Goal: Information Seeking & Learning: Learn about a topic

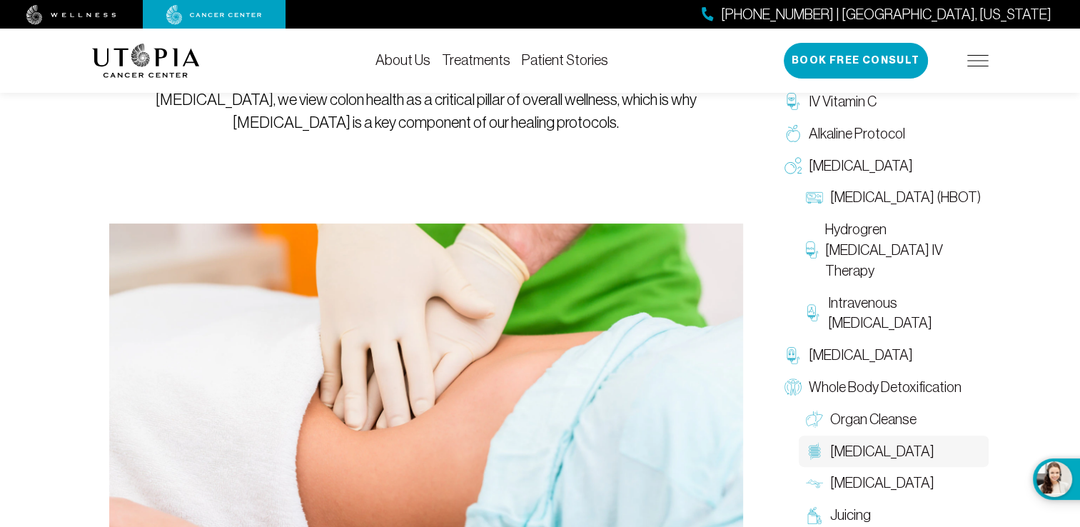
scroll to position [308, 0]
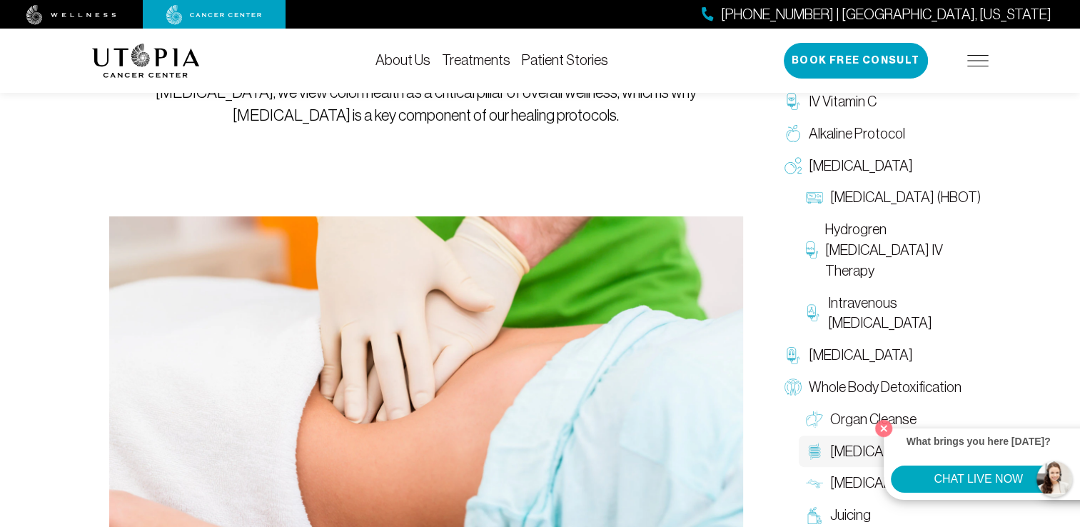
click at [856, 458] on span "[MEDICAL_DATA]" at bounding box center [883, 451] width 104 height 21
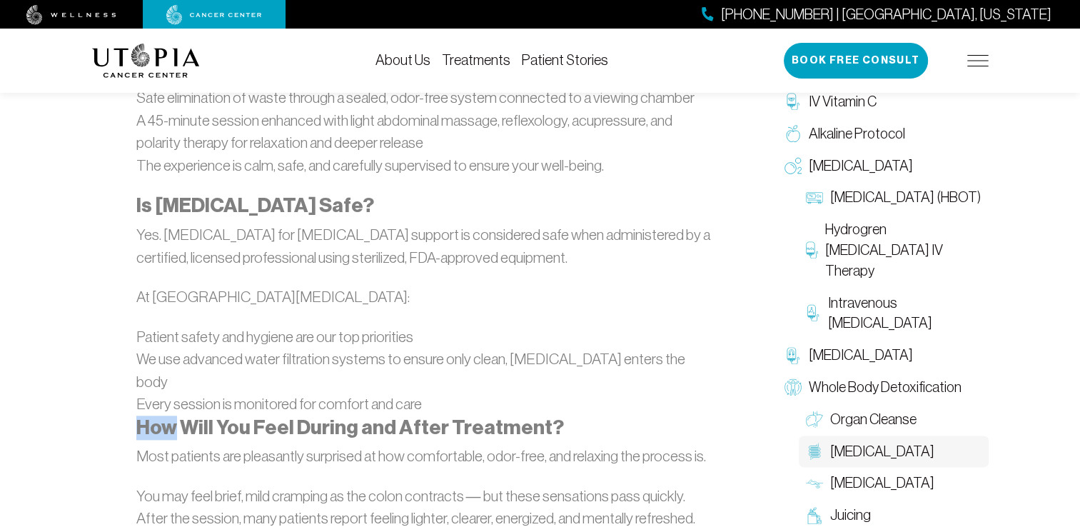
scroll to position [1697, 0]
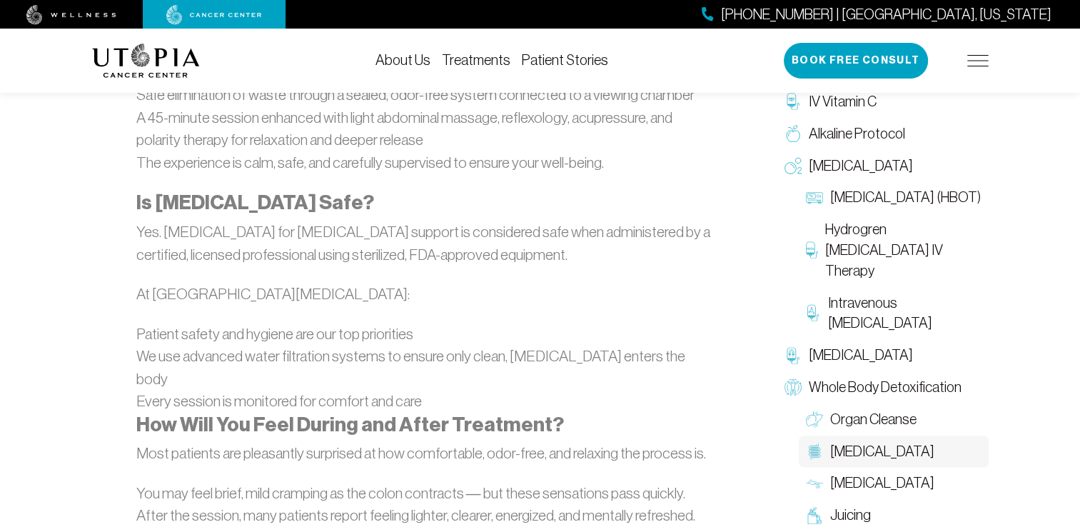
drag, startPoint x: 103, startPoint y: 136, endPoint x: 608, endPoint y: 259, distance: 519.4
click at [608, 259] on div "What Is [MEDICAL_DATA]? [MEDICAL_DATA] for [MEDICAL_DATA] patients is a safe, n…" at bounding box center [426, 122] width 580 height 1666
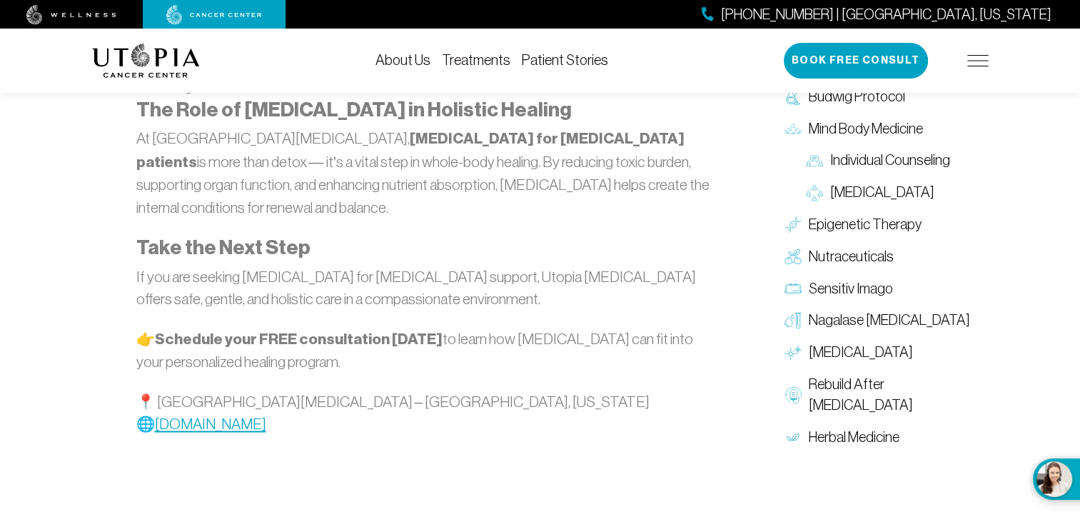
scroll to position [2212, 0]
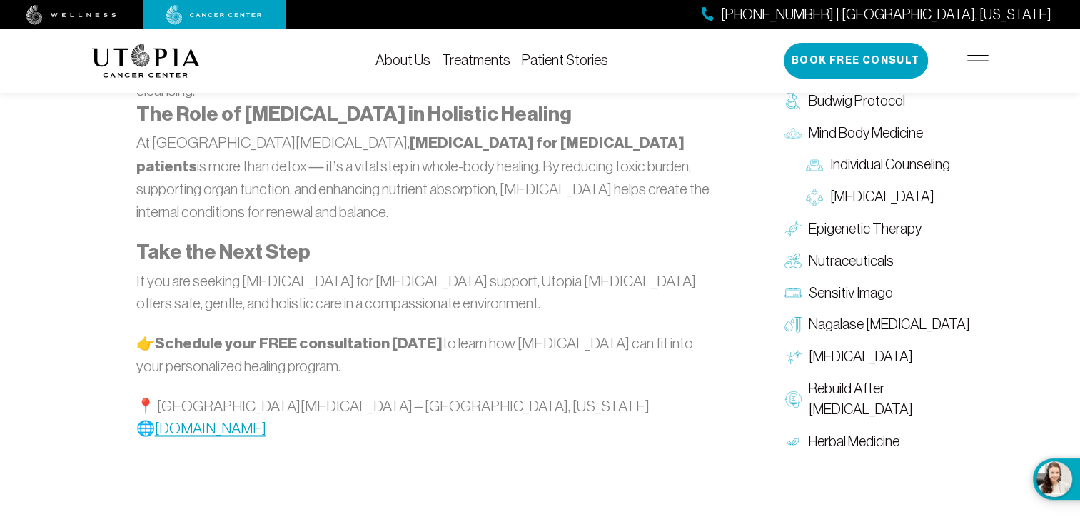
click at [975, 69] on div "[PHONE_NUMBER] | [GEOGRAPHIC_DATA], [US_STATE] Book Free Consult" at bounding box center [886, 61] width 205 height 36
click at [975, 57] on img at bounding box center [978, 60] width 21 height 11
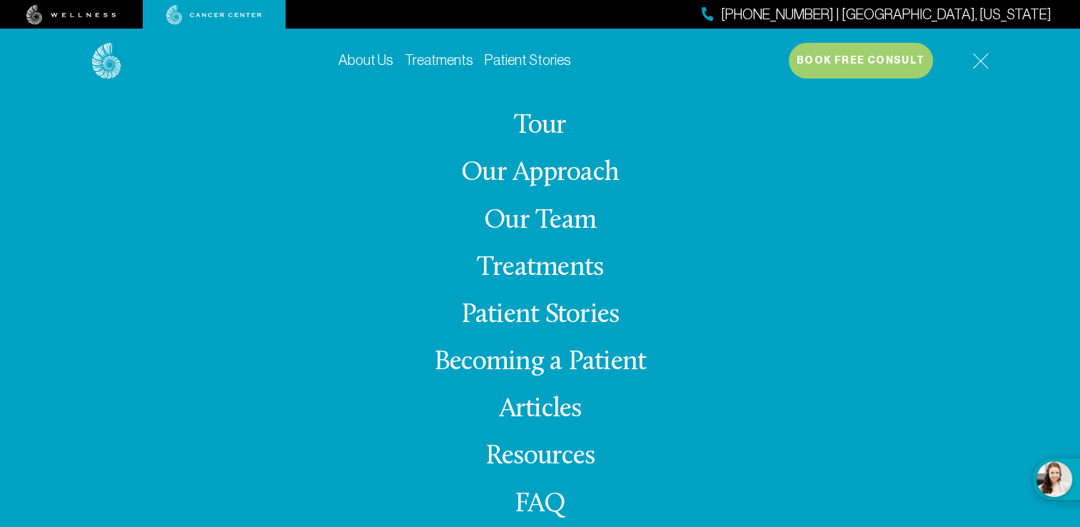
scroll to position [28, 0]
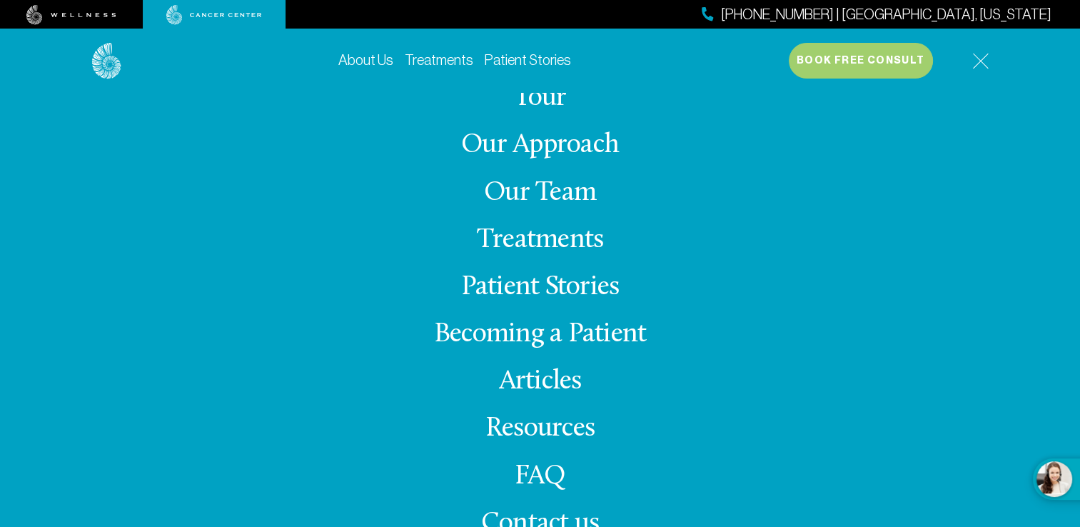
click at [506, 434] on link "Resources" at bounding box center [540, 429] width 109 height 28
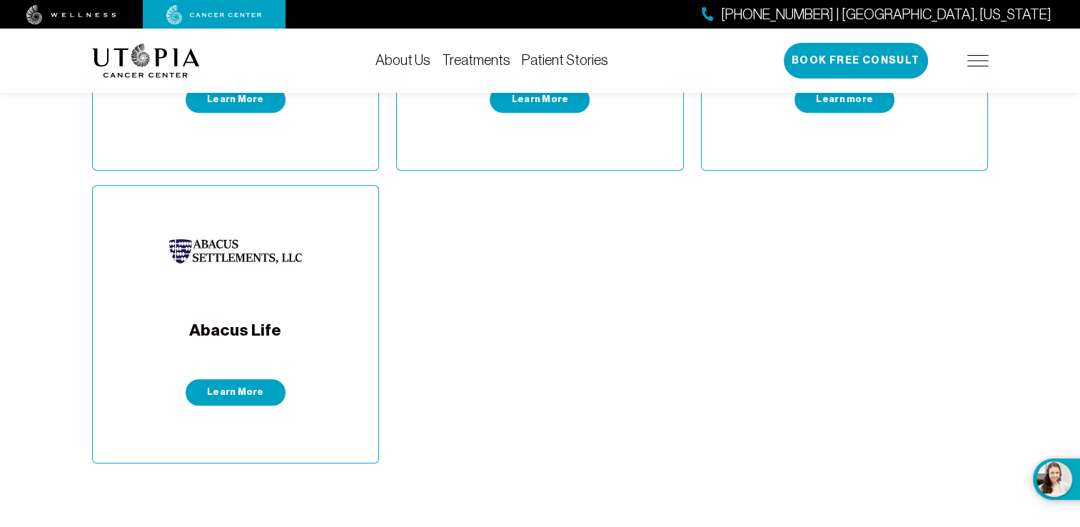
scroll to position [1256, 0]
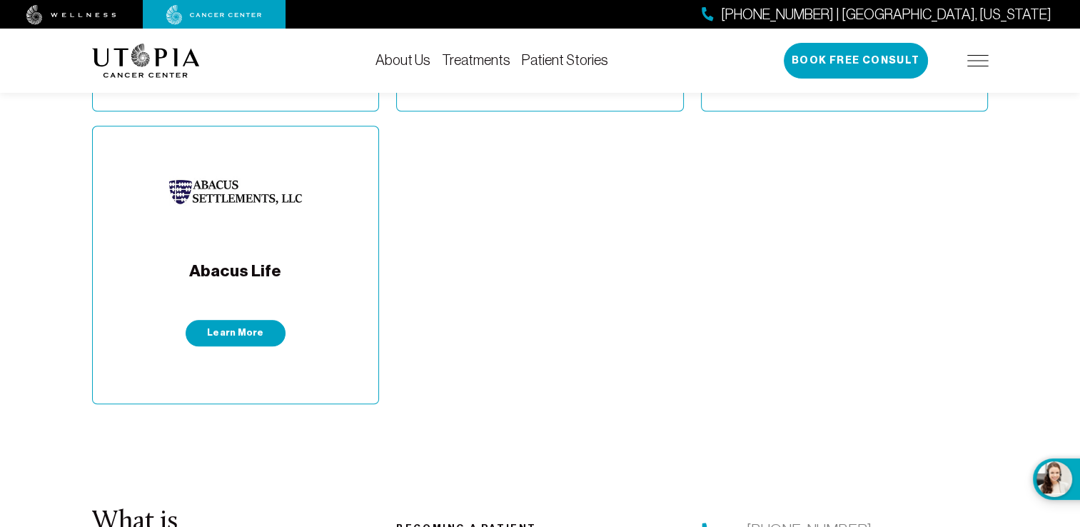
click at [971, 62] on img at bounding box center [978, 60] width 21 height 11
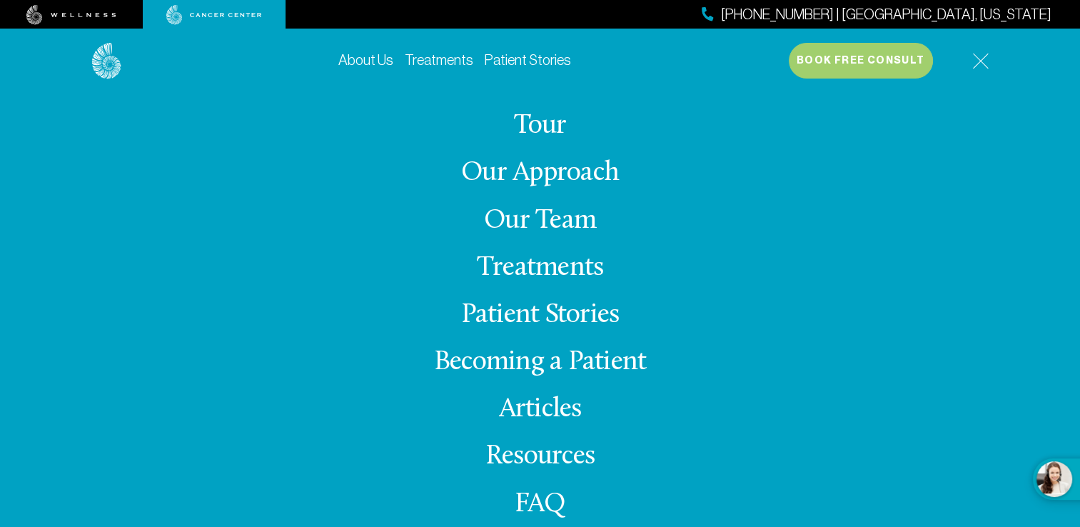
click at [573, 229] on link "Our Team" at bounding box center [540, 221] width 112 height 28
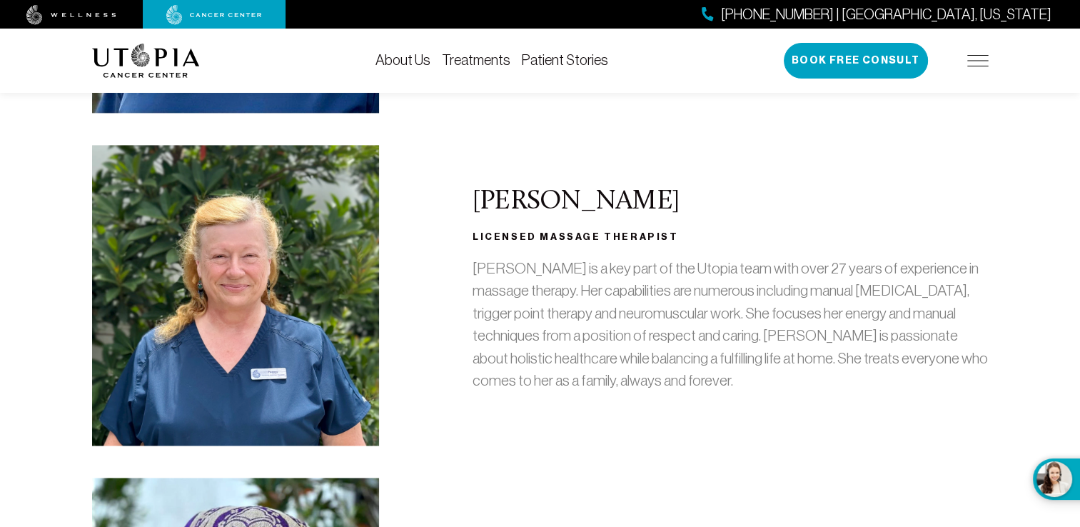
click at [754, 431] on div "[PERSON_NAME], DO Doctor of [MEDICAL_DATA] Medicine "Health and healing go well…" at bounding box center [541, 502] width 914 height 4345
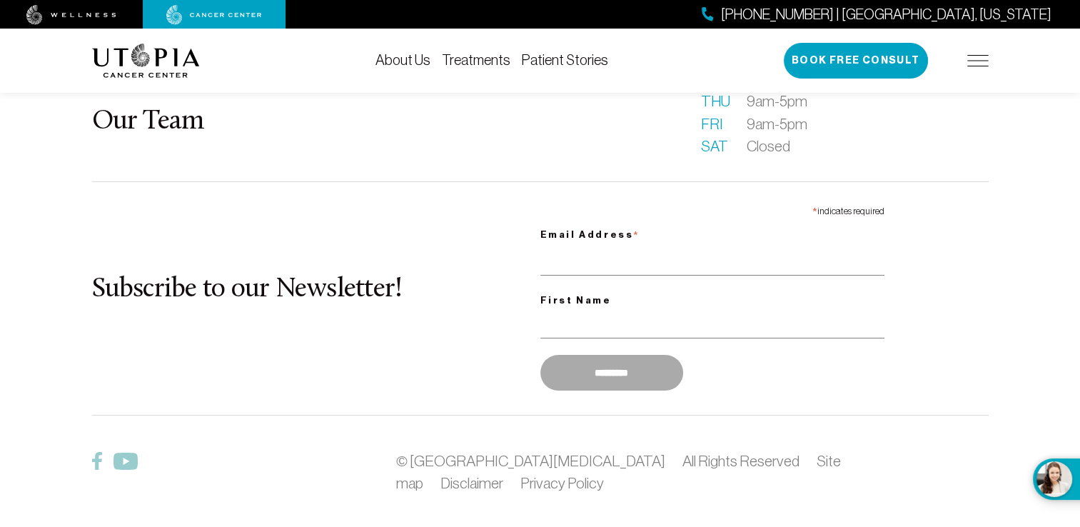
scroll to position [4942, 0]
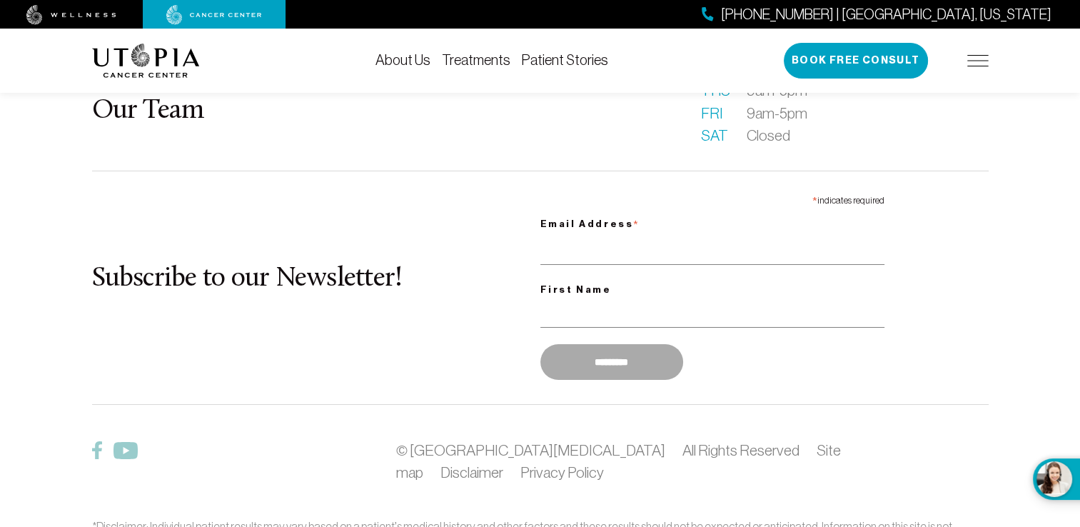
click at [980, 63] on img at bounding box center [978, 60] width 21 height 11
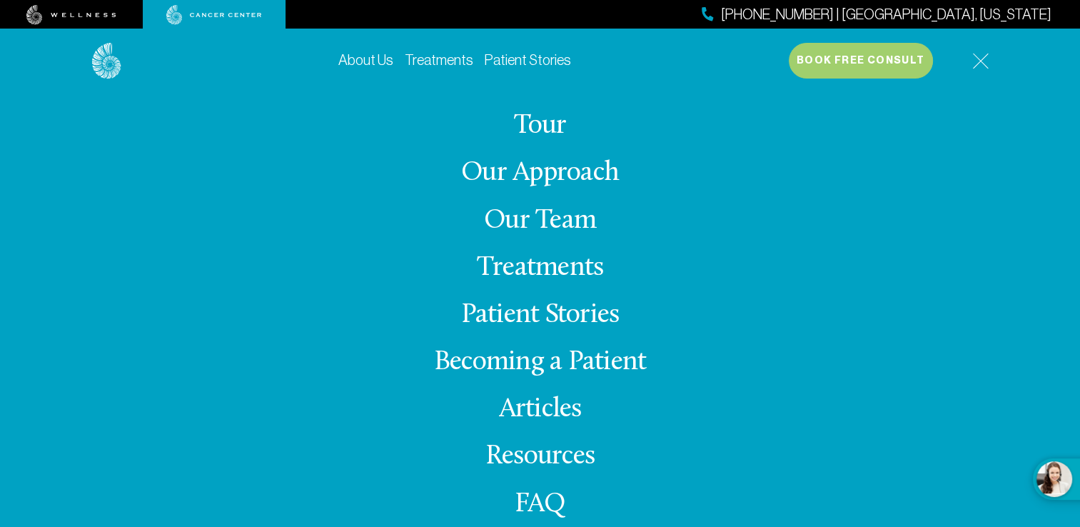
click at [559, 413] on link "Articles" at bounding box center [540, 410] width 83 height 28
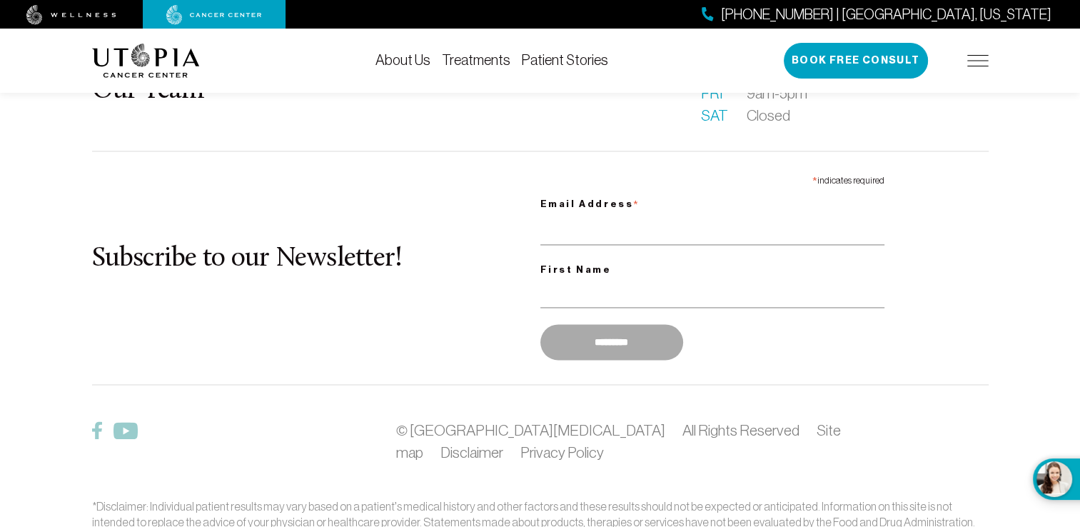
click at [481, 54] on link "Treatments" at bounding box center [476, 60] width 69 height 16
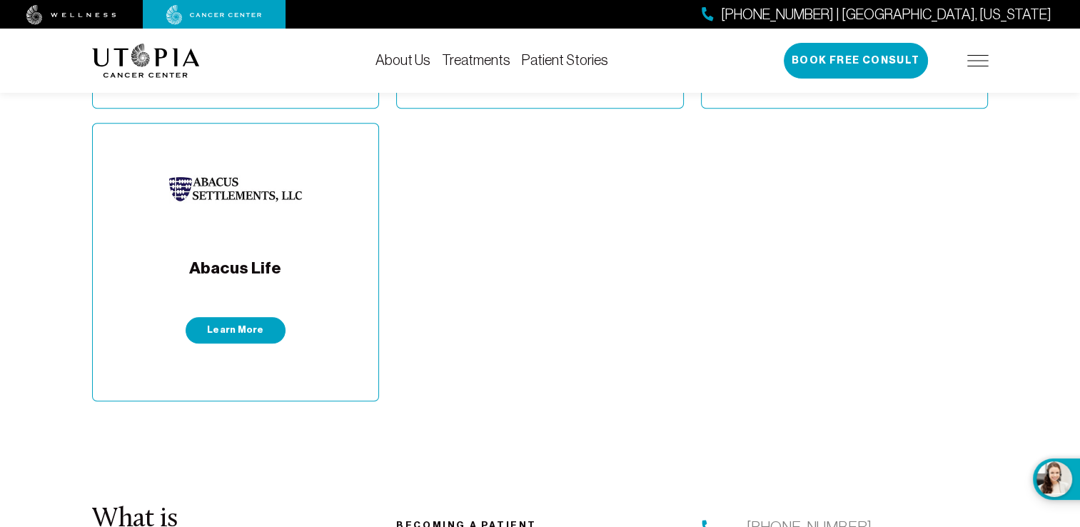
scroll to position [1256, 0]
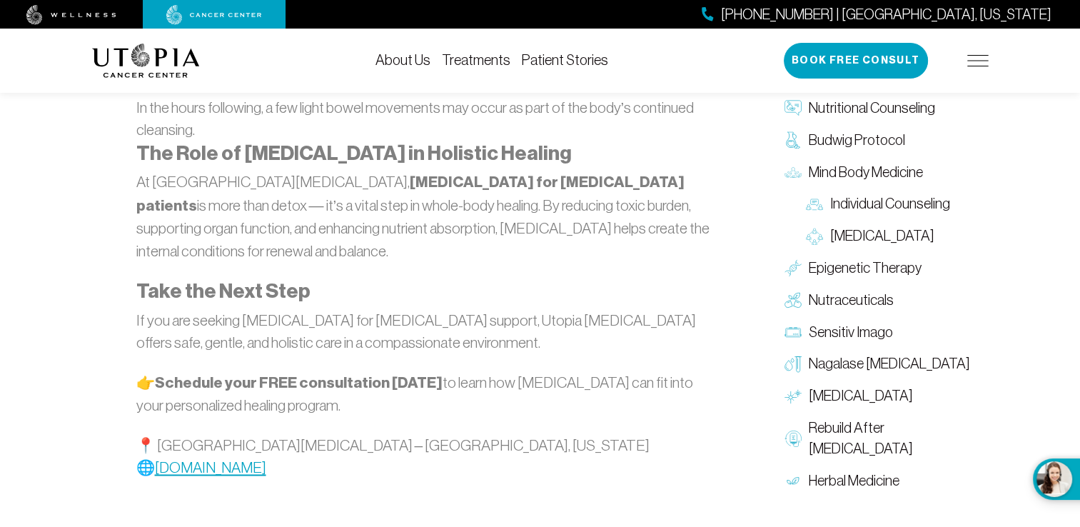
scroll to position [2212, 0]
